Goal: Task Accomplishment & Management: Use online tool/utility

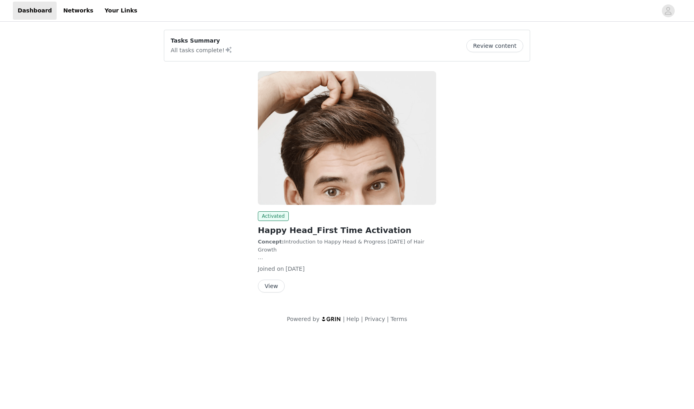
click at [274, 285] on button "View" at bounding box center [271, 286] width 27 height 13
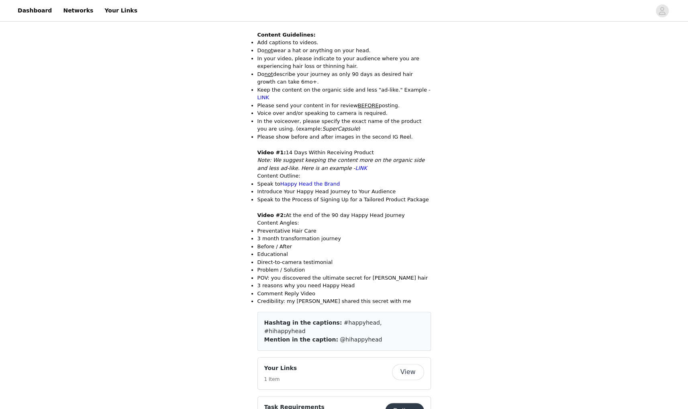
scroll to position [321, 0]
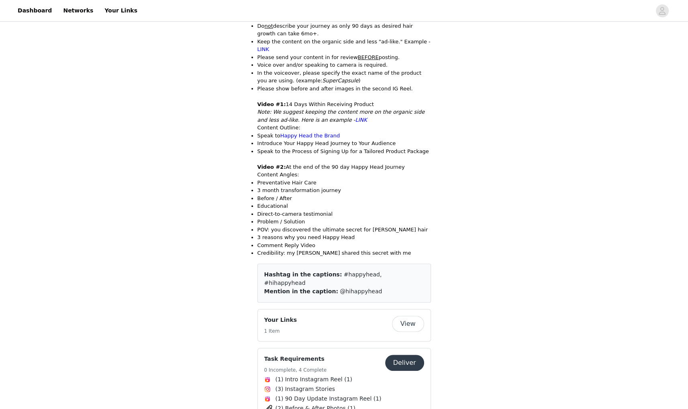
click at [405, 355] on button "Deliver" at bounding box center [404, 363] width 39 height 16
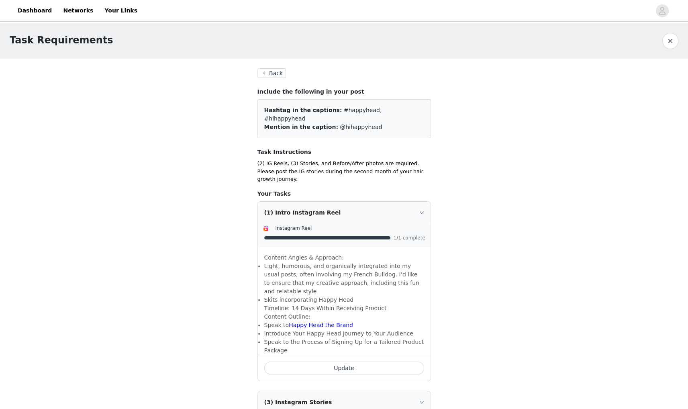
scroll to position [40, 0]
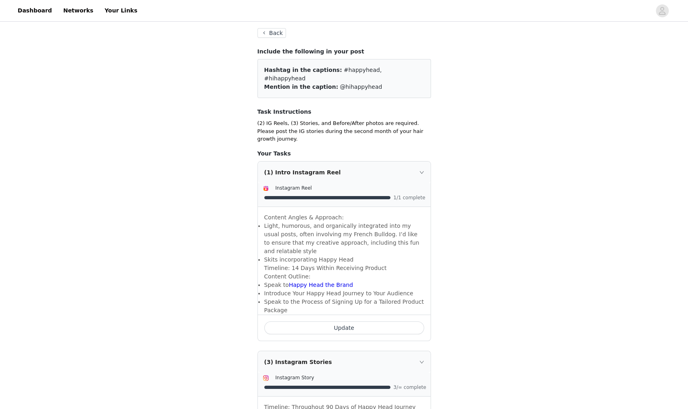
click at [327, 207] on div "Content Angles & Approach: Light, humorous, and organically integrated into my …" at bounding box center [344, 261] width 173 height 108
click at [341, 193] on div at bounding box center [345, 197] width 162 height 8
click at [422, 170] on icon "icon: right" at bounding box center [422, 172] width 5 height 5
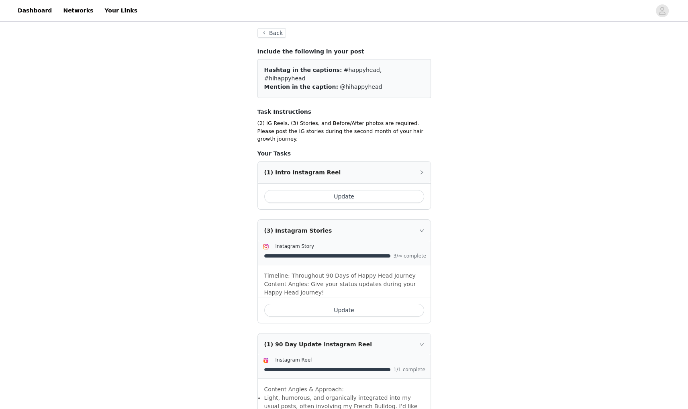
click at [422, 170] on icon "icon: right" at bounding box center [422, 172] width 5 height 5
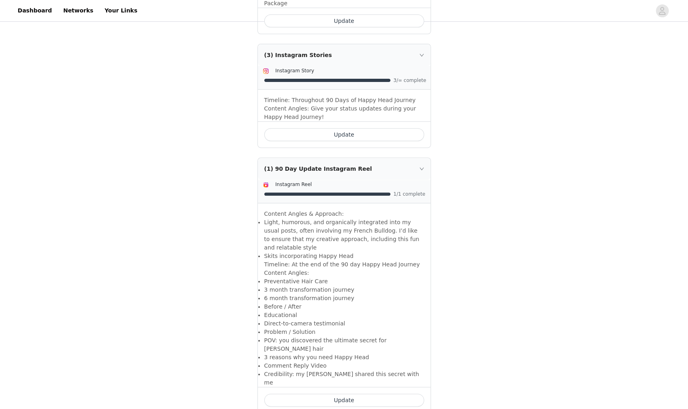
scroll to position [362, 0]
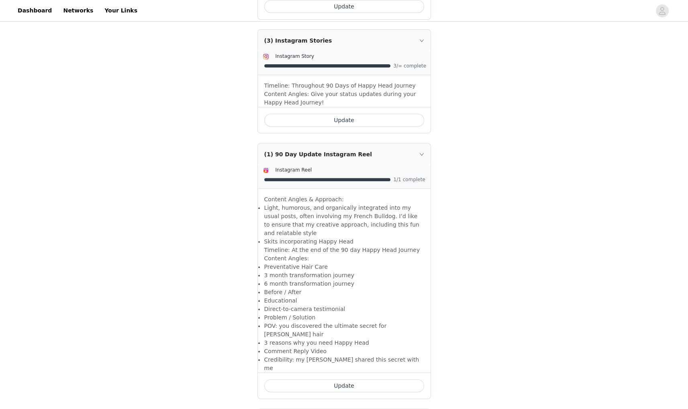
click at [358, 379] on button "Update" at bounding box center [344, 385] width 160 height 13
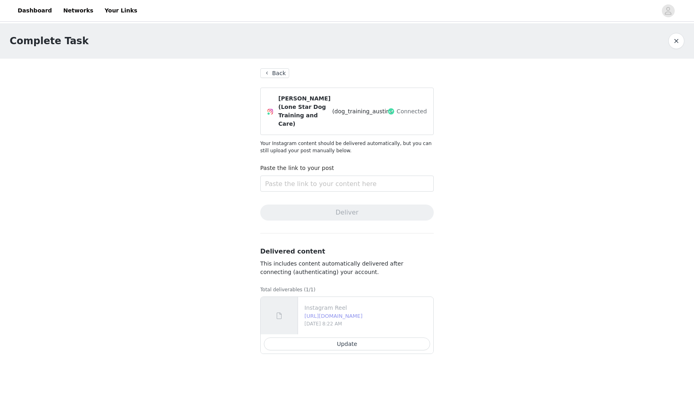
click at [363, 313] on link "[URL][DOMAIN_NAME]" at bounding box center [334, 316] width 58 height 6
click at [347, 338] on button "Update" at bounding box center [347, 344] width 166 height 13
click at [340, 176] on input "text" at bounding box center [347, 184] width 174 height 16
paste input "[URL][DOMAIN_NAME]"
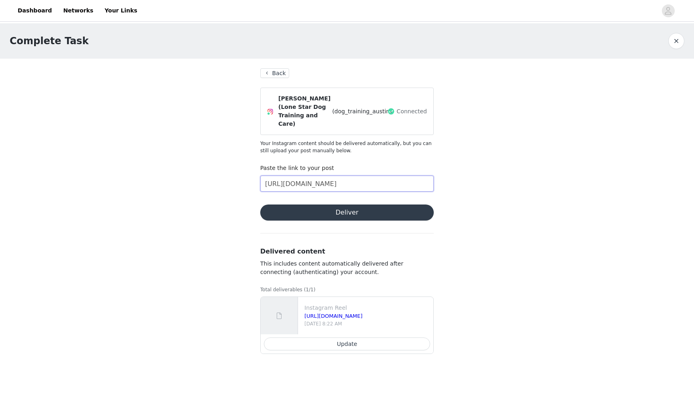
type input "[URL][DOMAIN_NAME]"
click at [312, 205] on button "Deliver" at bounding box center [347, 213] width 174 height 16
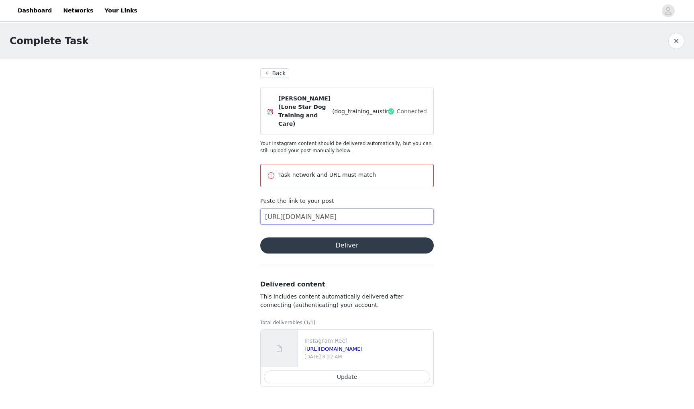
click at [346, 209] on input "[URL][DOMAIN_NAME]" at bounding box center [347, 217] width 174 height 16
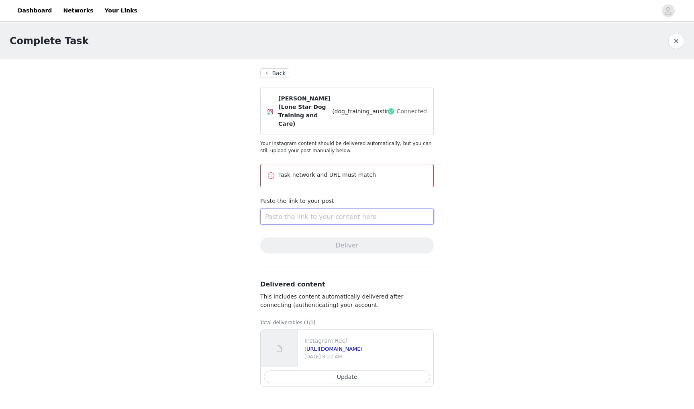
paste input "[URL][DOMAIN_NAME]"
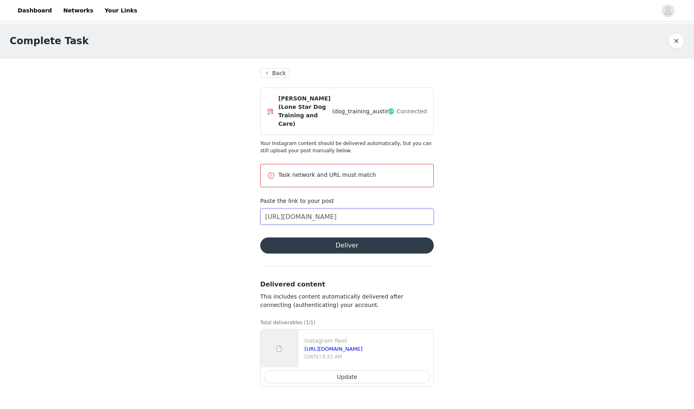
type input "[URL][DOMAIN_NAME]"
click at [338, 238] on button "Deliver" at bounding box center [347, 246] width 174 height 16
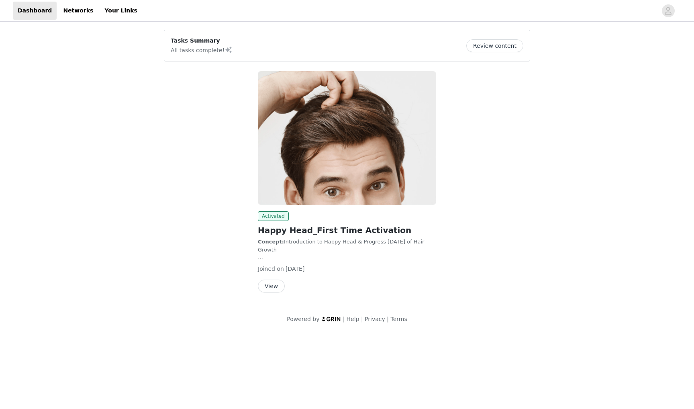
click at [270, 283] on button "View" at bounding box center [271, 286] width 27 height 13
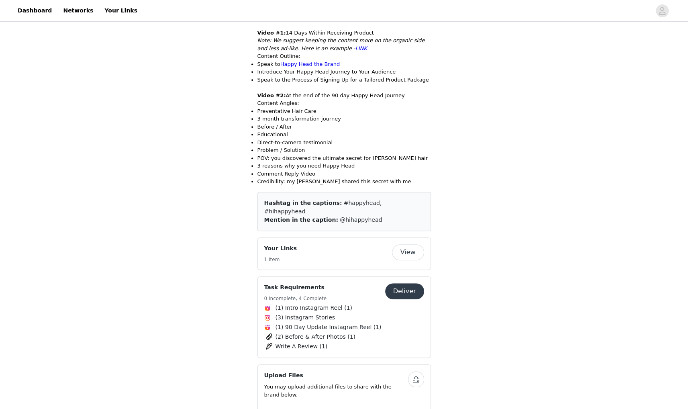
scroll to position [402, 0]
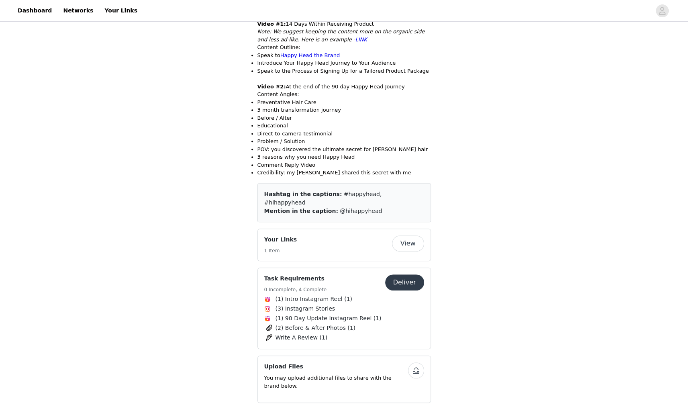
click at [410, 274] on button "Deliver" at bounding box center [404, 282] width 39 height 16
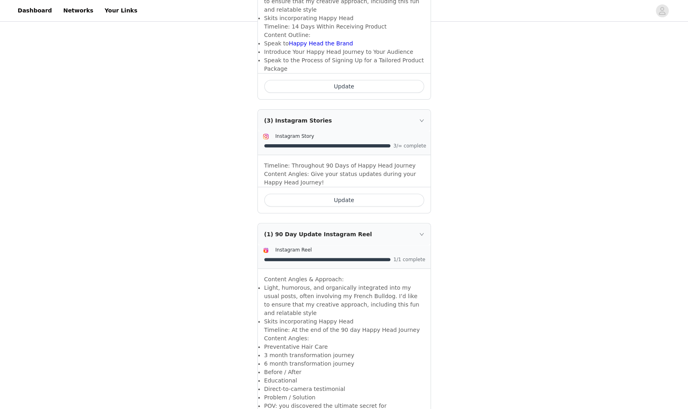
scroll to position [345, 0]
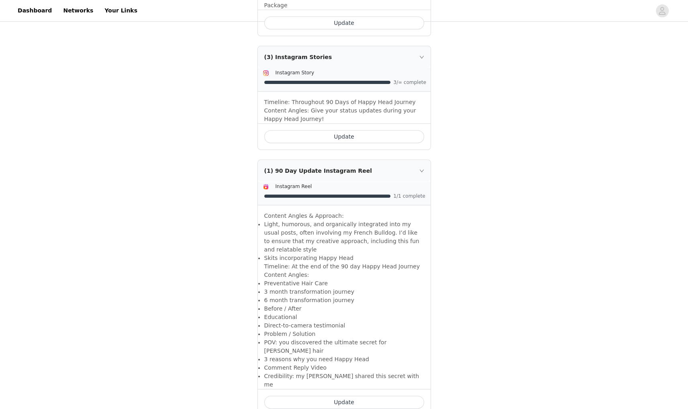
click at [369, 396] on button "Update" at bounding box center [344, 402] width 160 height 13
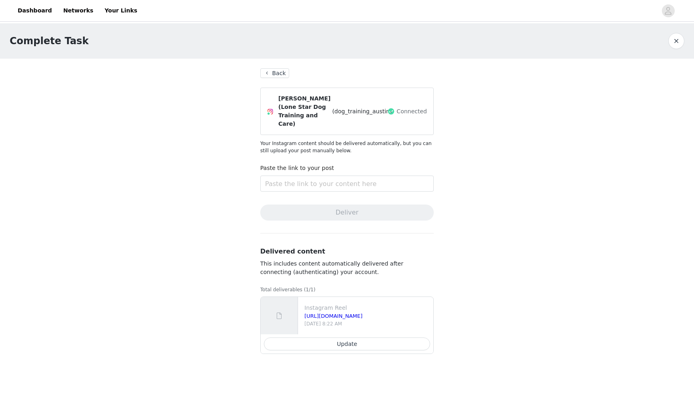
click at [287, 305] on div at bounding box center [279, 315] width 37 height 37
